Goal: Find specific page/section: Find specific page/section

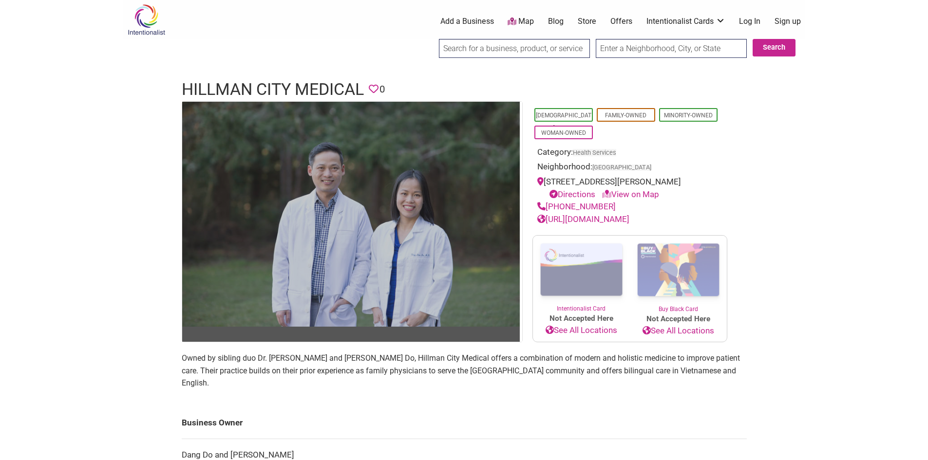
click at [429, 272] on img at bounding box center [350, 214] width 337 height 225
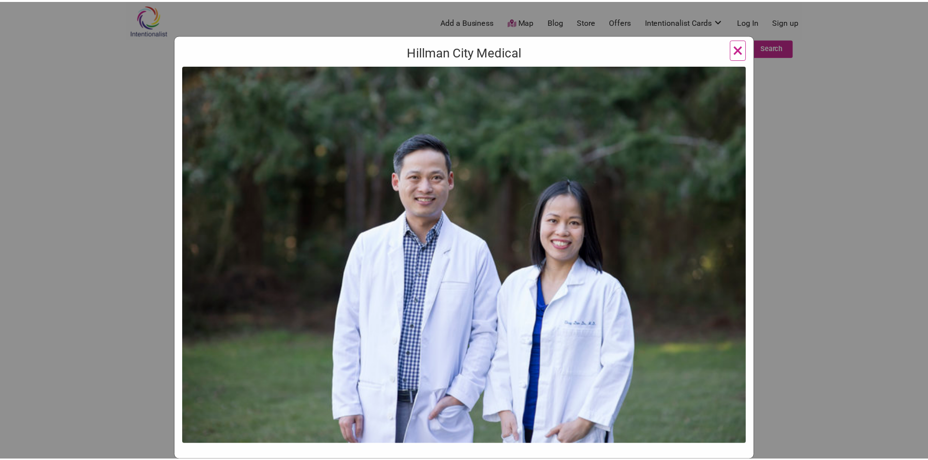
scroll to position [69, 0]
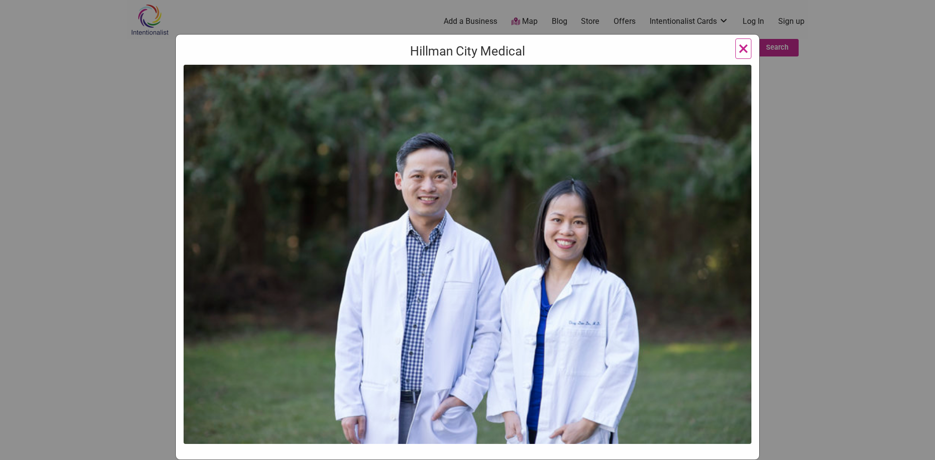
drag, startPoint x: 577, startPoint y: 327, endPoint x: 540, endPoint y: 324, distance: 36.2
click at [540, 324] on img at bounding box center [468, 254] width 568 height 379
drag, startPoint x: 587, startPoint y: 317, endPoint x: 577, endPoint y: 335, distance: 20.7
click at [577, 335] on img at bounding box center [468, 254] width 568 height 379
click at [820, 269] on div "Hillman City Medical ×" at bounding box center [467, 230] width 935 height 460
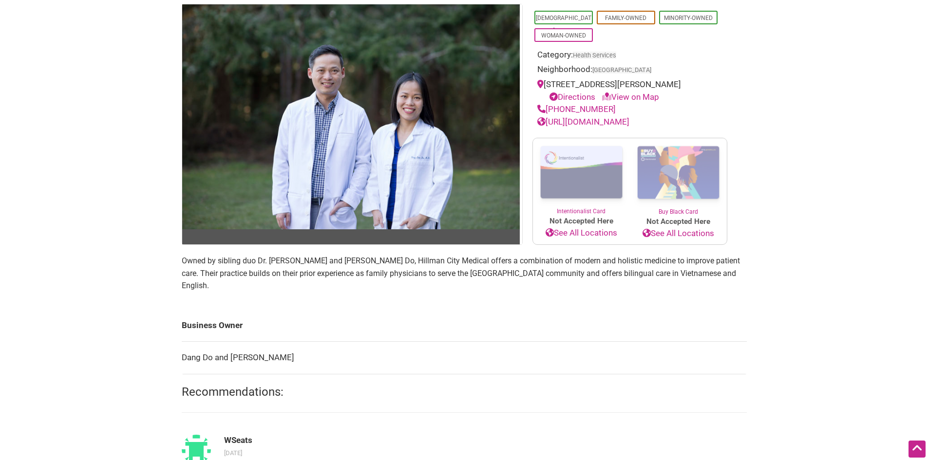
scroll to position [49, 0]
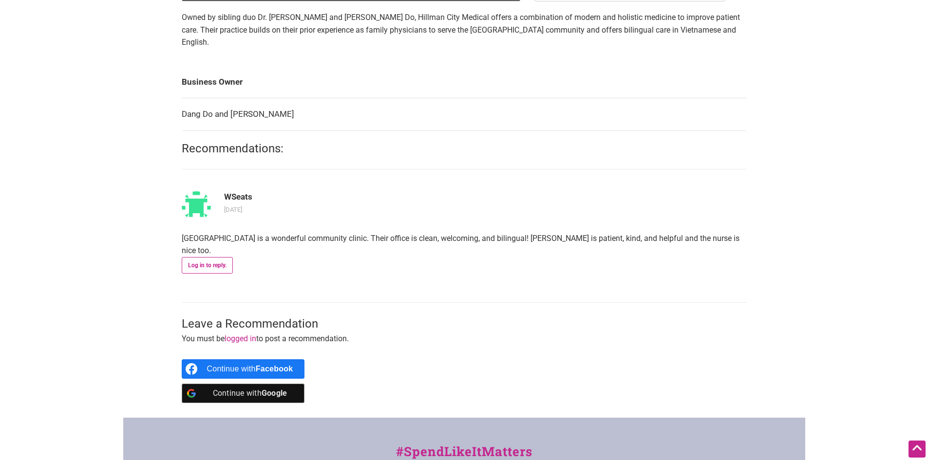
click at [262, 139] on main "Asian-Owned Family-Owned Minority-Owned Woman-Owned Category: Health Services N…" at bounding box center [464, 89] width 565 height 658
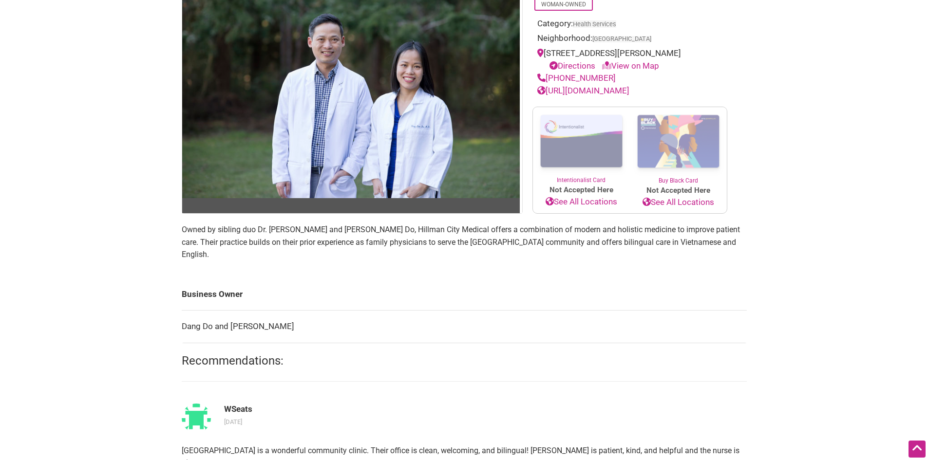
scroll to position [0, 0]
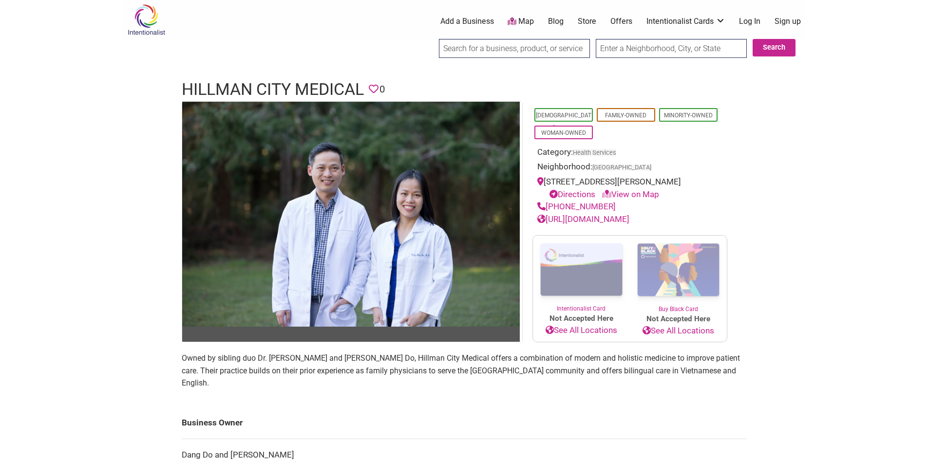
click at [629, 221] on link "[URL][DOMAIN_NAME]" at bounding box center [583, 219] width 92 height 10
